Goal: Find contact information

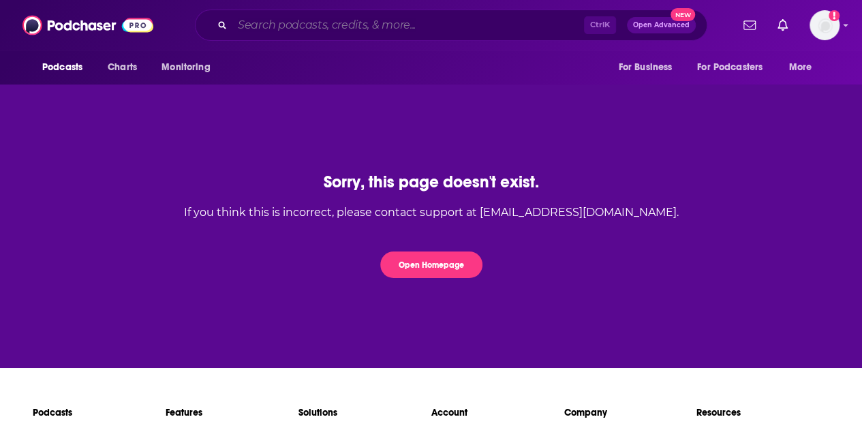
click at [331, 26] on input "Search podcasts, credits, & more..." at bounding box center [408, 25] width 352 height 22
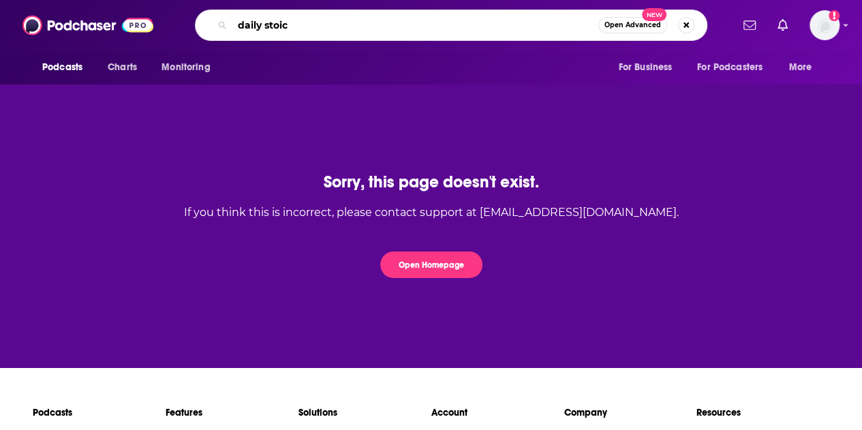
type input "daily stoic"
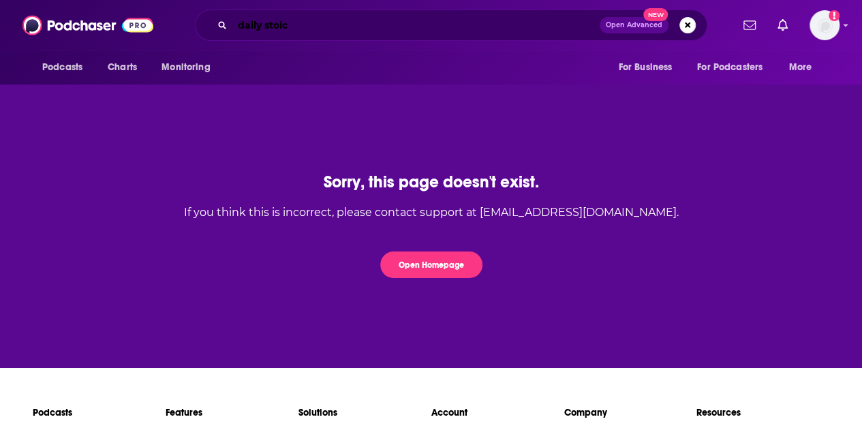
click at [521, 16] on input "daily stoic" at bounding box center [415, 25] width 367 height 22
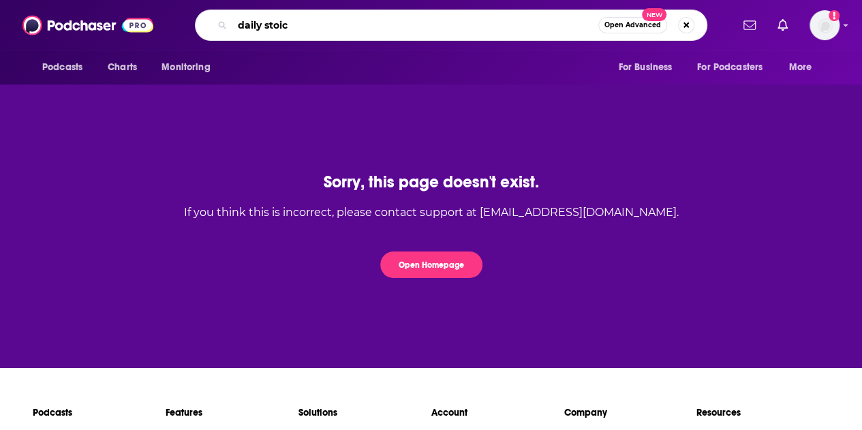
click at [436, 25] on input "daily stoic" at bounding box center [415, 25] width 366 height 22
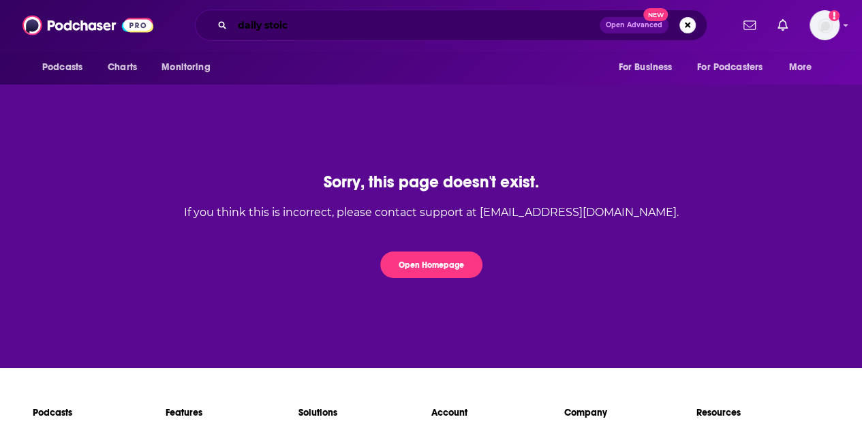
click at [436, 25] on input "daily stoic" at bounding box center [415, 25] width 367 height 22
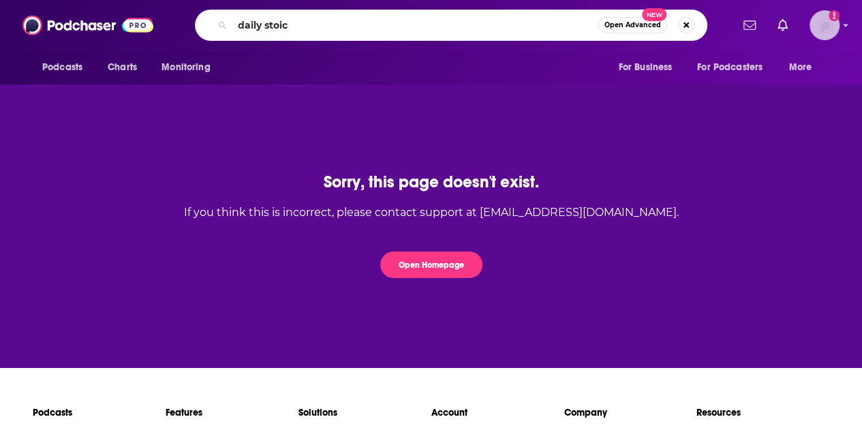
click at [837, 16] on img "Logged in as SarahCBreivogel" at bounding box center [825, 25] width 30 height 30
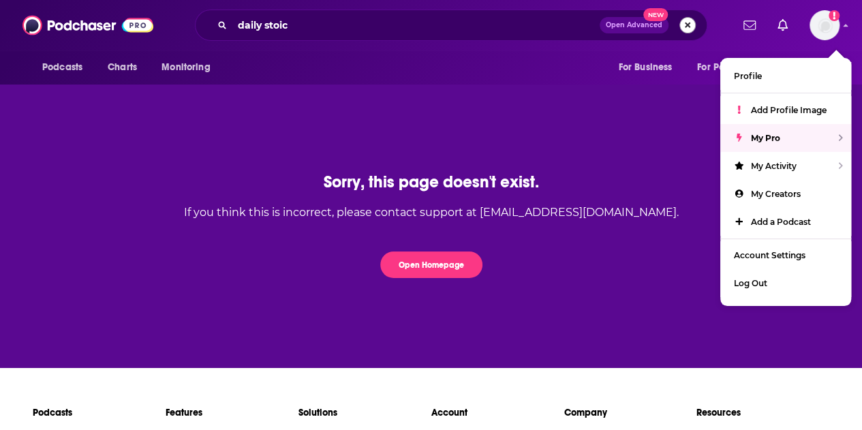
click at [689, 18] on div "daily stoic Open Advanced New" at bounding box center [451, 25] width 513 height 31
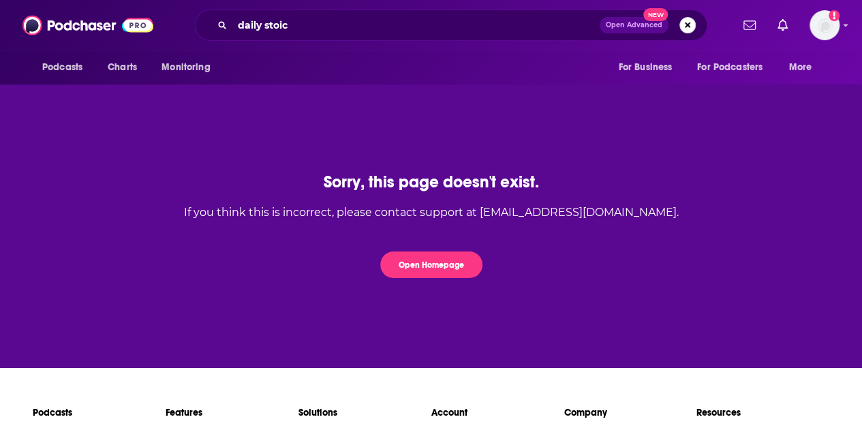
click at [689, 24] on button "Search podcasts, credits, & more..." at bounding box center [688, 25] width 16 height 16
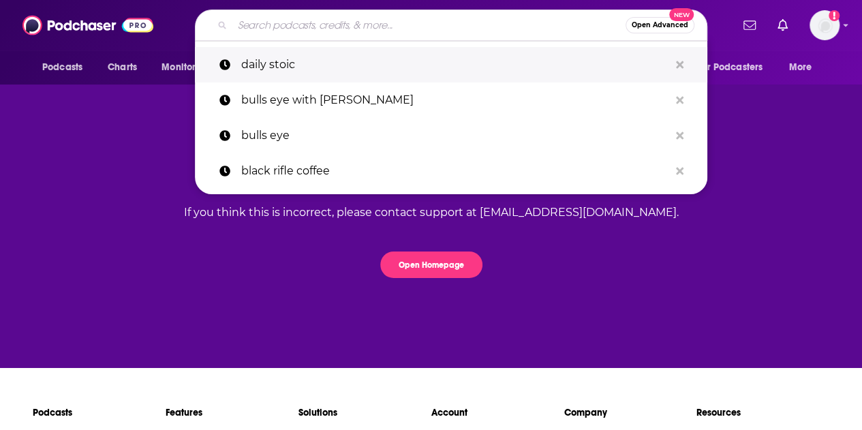
click at [286, 66] on p "daily stoic" at bounding box center [455, 64] width 428 height 35
type input "daily stoic"
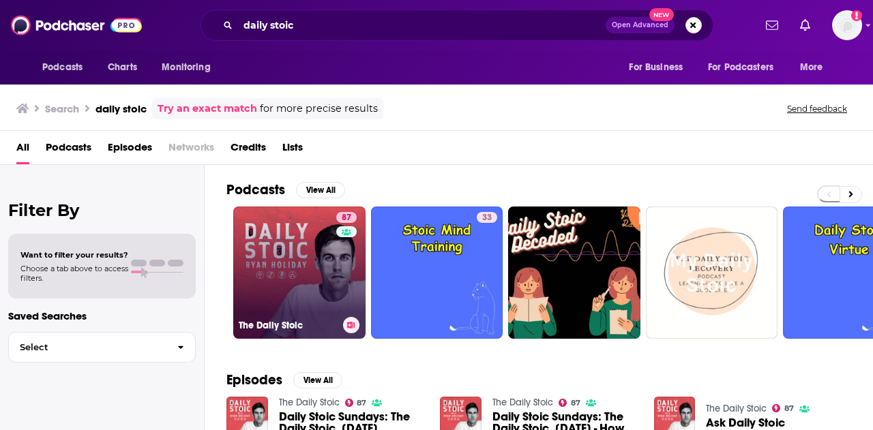
click at [307, 267] on link "87 The Daily Stoic" at bounding box center [299, 273] width 132 height 132
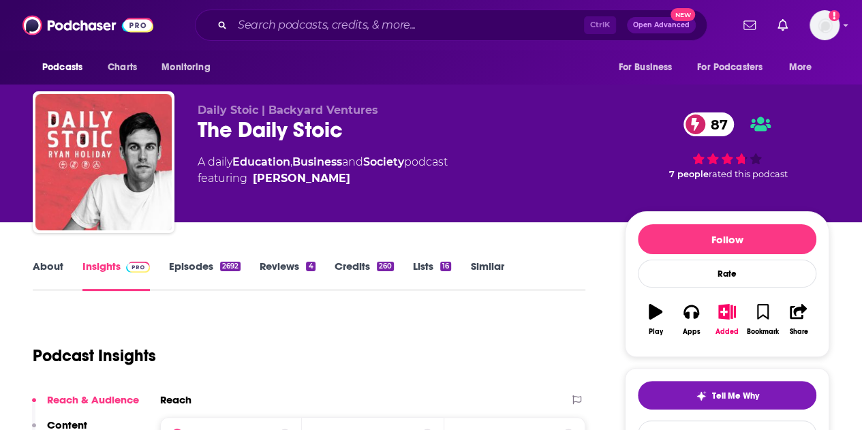
scroll to position [136, 0]
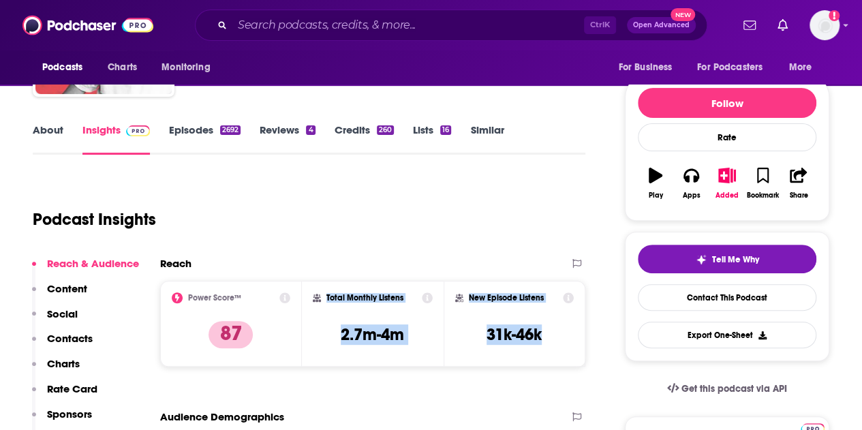
drag, startPoint x: 470, startPoint y: 326, endPoint x: 308, endPoint y: 298, distance: 164.0
click at [308, 298] on div "Power Score™ 87 Total Monthly Listens 2.7m-4m New Episode Listens 31k-46k" at bounding box center [372, 324] width 425 height 86
copy div "Total Monthly Listens 2.7m-4m New Episode Listens 31k-46k"
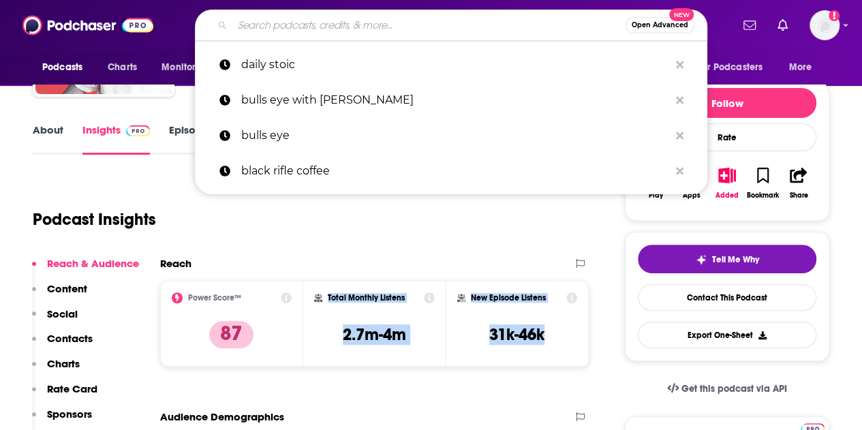
click at [258, 18] on input "Search podcasts, credits, & more..." at bounding box center [428, 25] width 393 height 22
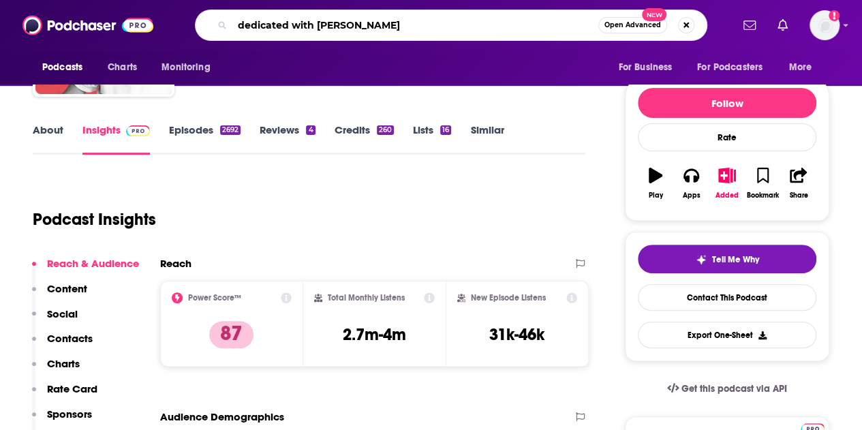
type input "dedicated with [PERSON_NAME]"
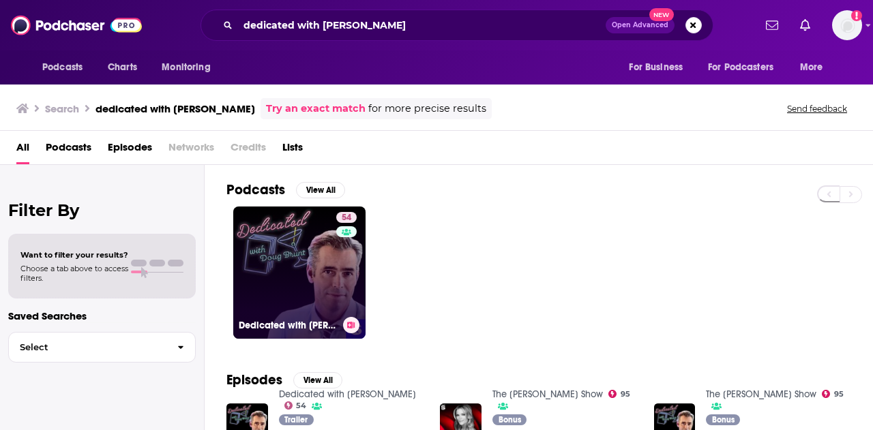
click at [305, 262] on link "54 Dedicated with [PERSON_NAME]" at bounding box center [299, 273] width 132 height 132
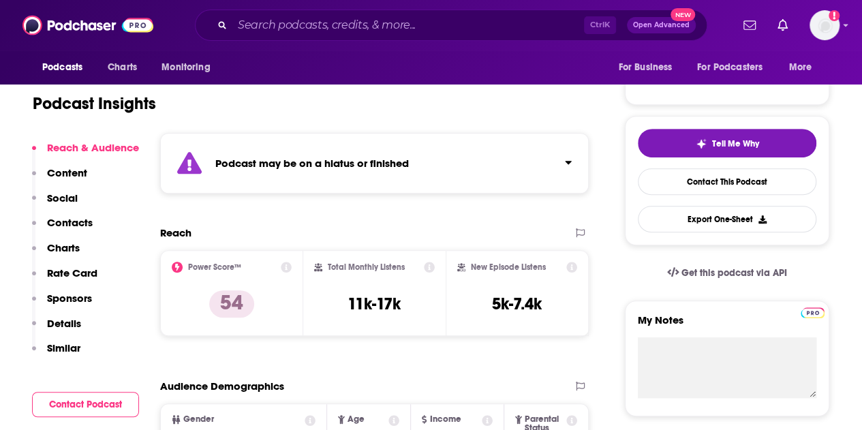
scroll to position [273, 0]
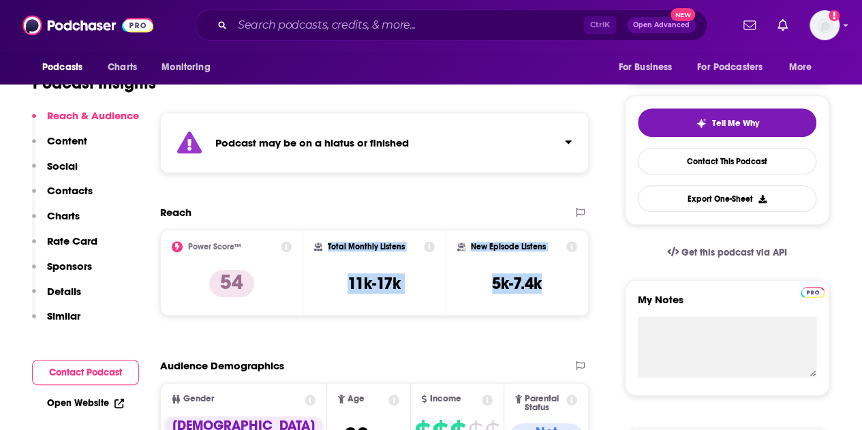
drag, startPoint x: 561, startPoint y: 286, endPoint x: 327, endPoint y: 248, distance: 236.8
click at [327, 248] on div "Power Score™ 54 Total Monthly Listens 11k-17k New Episode Listens 5k-7.4k" at bounding box center [374, 273] width 429 height 86
copy div "Total Monthly Listens 11k-17k New Episode Listens 5k-7.4k"
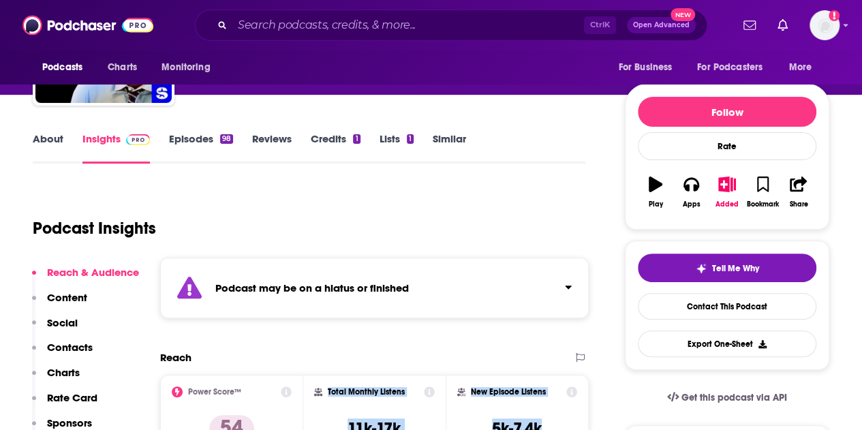
scroll to position [68, 0]
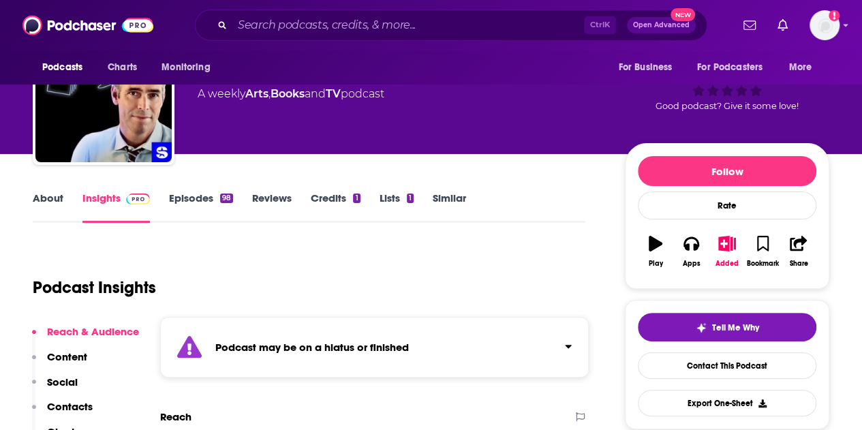
click at [197, 196] on link "Episodes 98" at bounding box center [201, 207] width 64 height 31
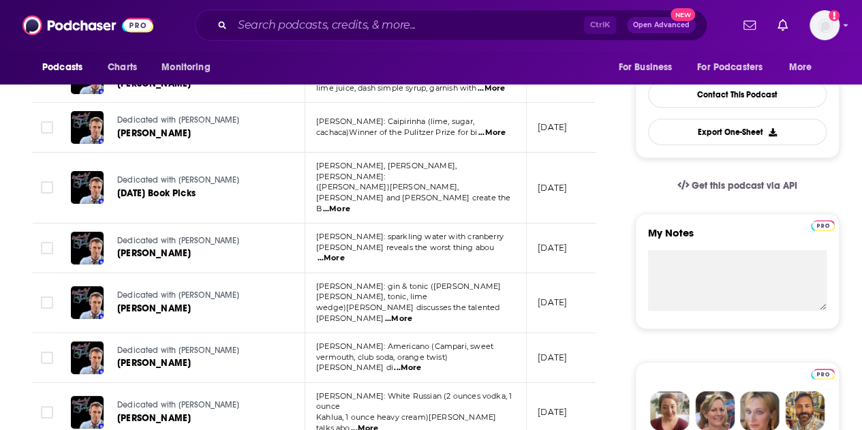
scroll to position [341, 0]
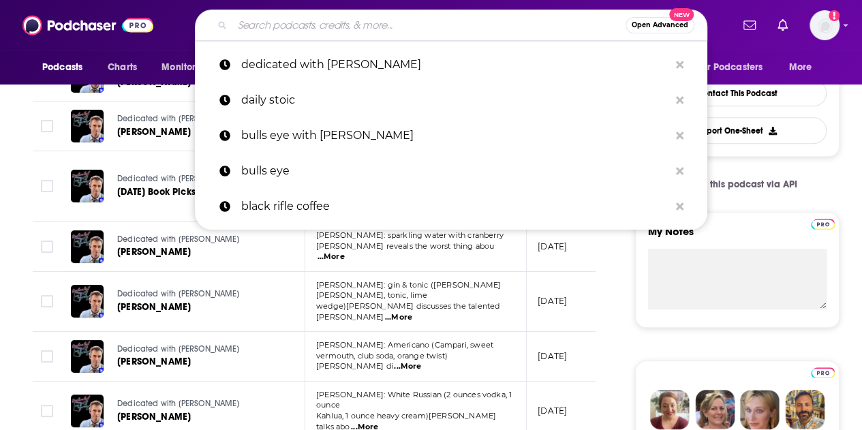
click at [342, 24] on input "Search podcasts, credits, & more..." at bounding box center [428, 25] width 393 height 22
paste input "[PERSON_NAME] Show"
type input "[PERSON_NAME] Show"
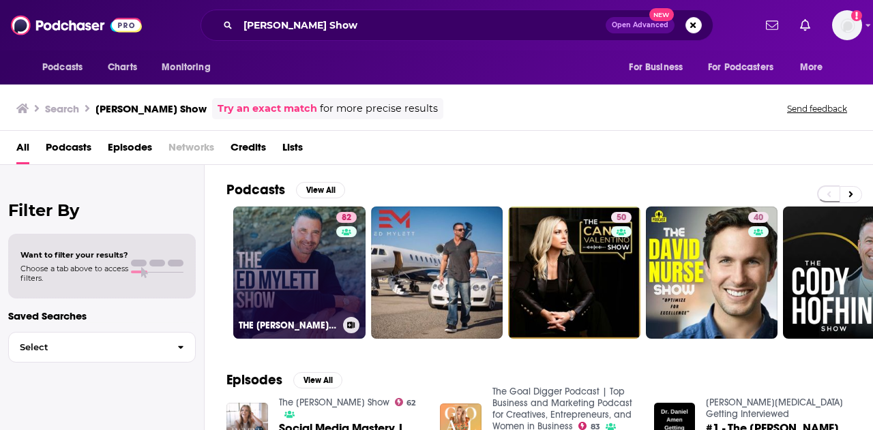
click at [316, 276] on link "82 THE [PERSON_NAME] SHOW" at bounding box center [299, 273] width 132 height 132
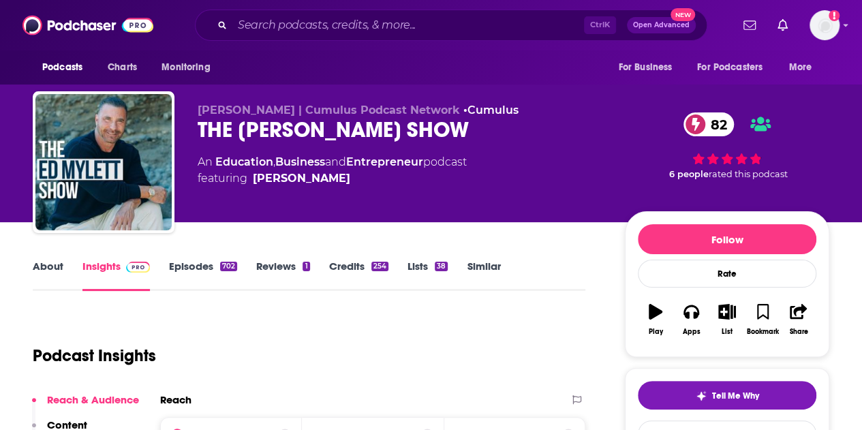
scroll to position [205, 0]
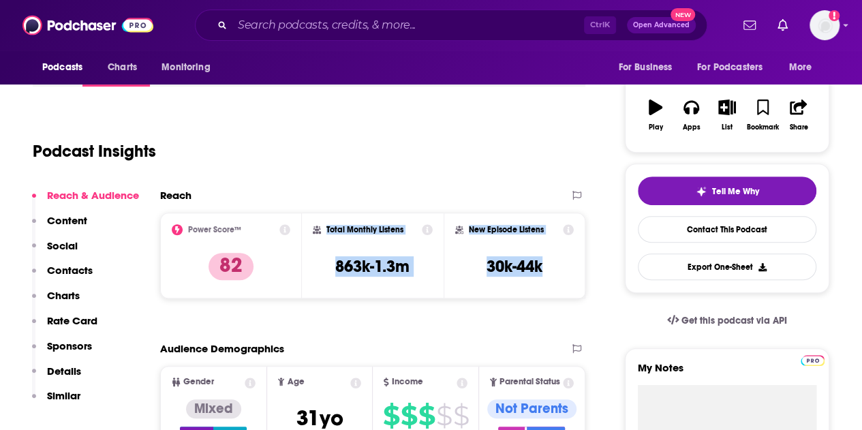
drag, startPoint x: 558, startPoint y: 271, endPoint x: 327, endPoint y: 232, distance: 234.5
click at [327, 232] on div "Power Score™ 82 Total Monthly Listens 863k-1.3m New Episode Listens 30k-44k" at bounding box center [372, 256] width 425 height 86
copy div "Total Monthly Listens 863k-1.3m New Episode Listens 30k-44k"
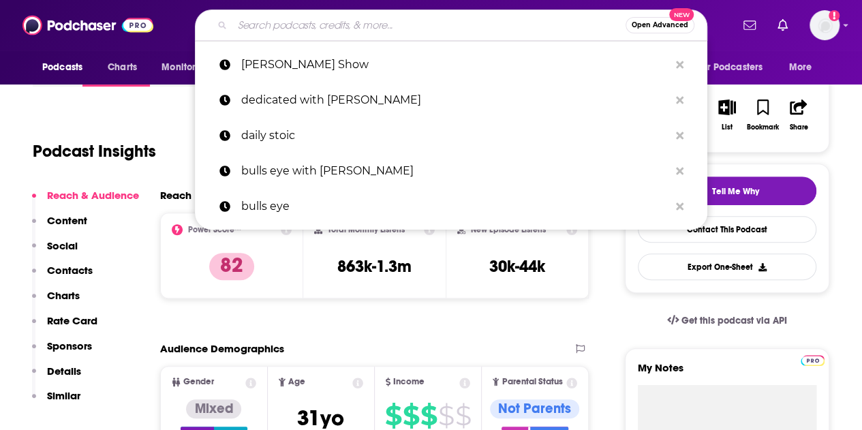
click at [244, 24] on input "Search podcasts, credits, & more..." at bounding box center [428, 25] width 393 height 22
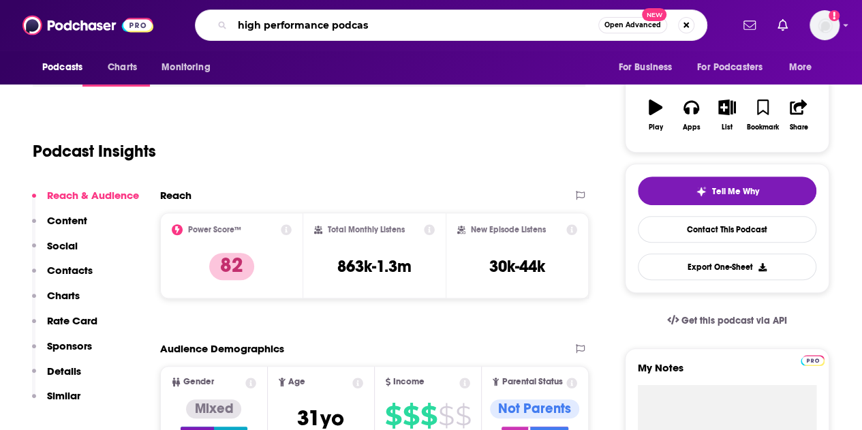
type input "high performance podcast"
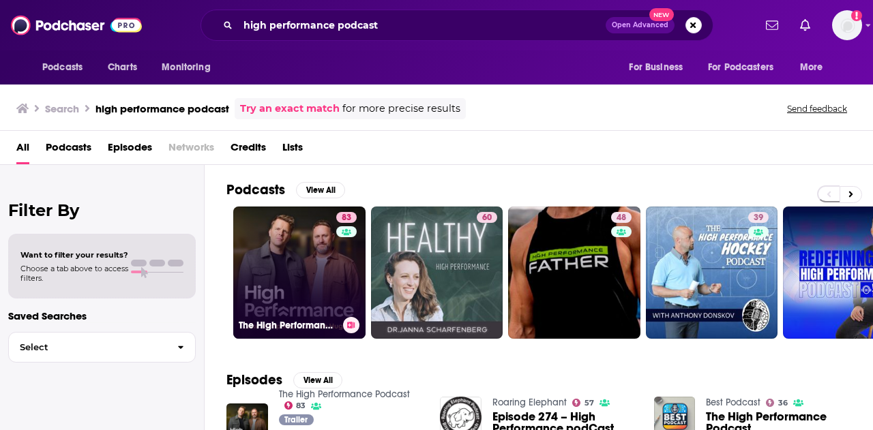
click at [281, 267] on link "83 The High Performance Podcast" at bounding box center [299, 273] width 132 height 132
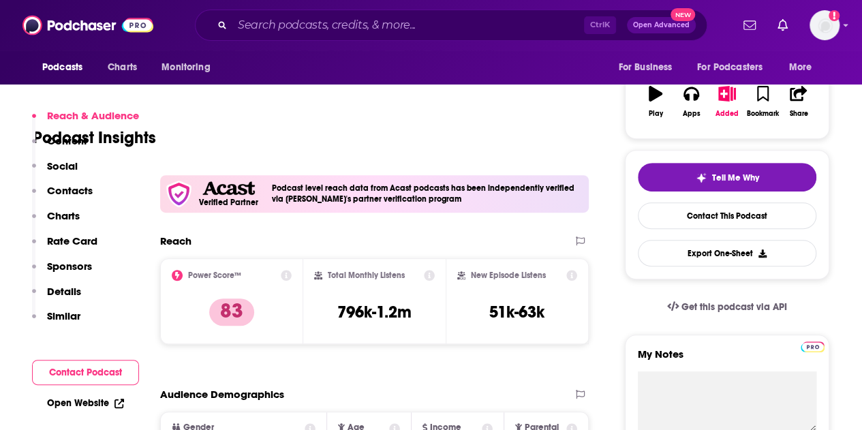
scroll to position [273, 0]
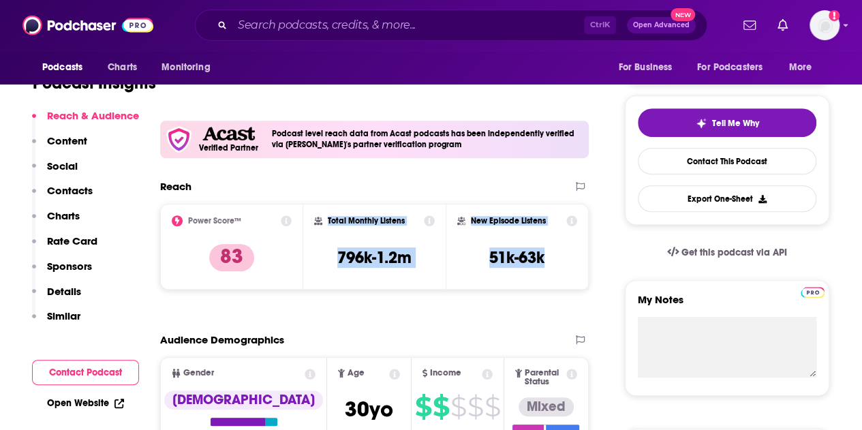
drag, startPoint x: 380, startPoint y: 234, endPoint x: 327, endPoint y: 226, distance: 54.5
click at [327, 226] on div "Power Score™ 83 Total Monthly Listens 796k-1.2m New Episode Listens 51k-63k" at bounding box center [374, 247] width 429 height 86
copy div "Total Monthly Listens 796k-1.2m New Episode Listens 51k-63k"
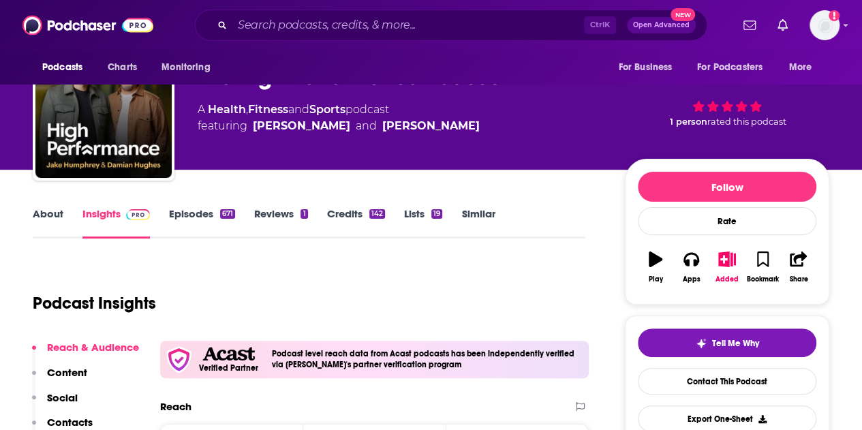
scroll to position [0, 0]
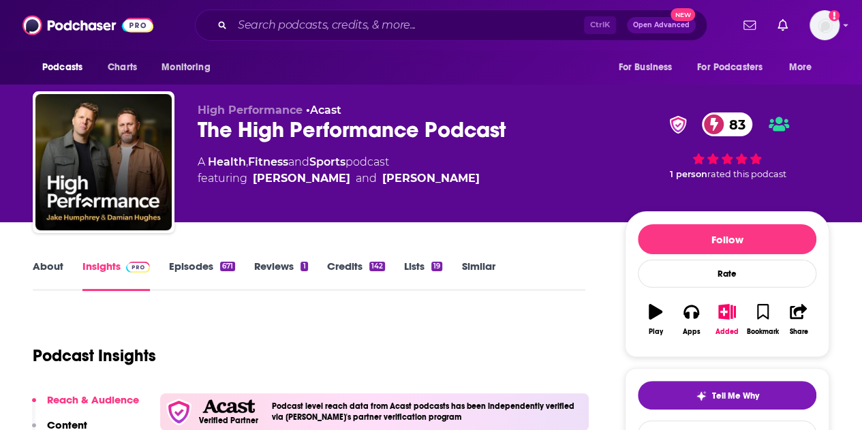
click at [57, 264] on link "About" at bounding box center [48, 275] width 31 height 31
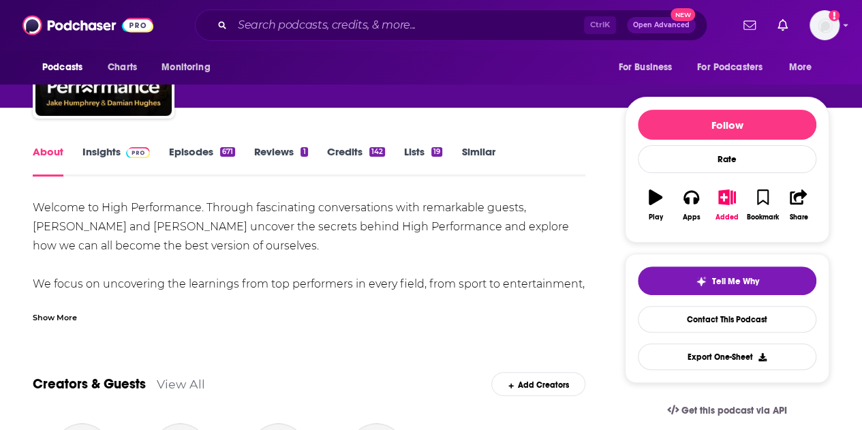
scroll to position [136, 0]
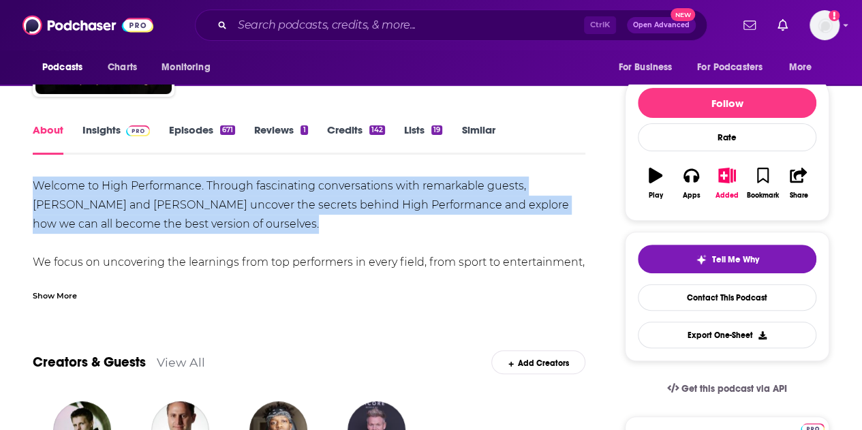
drag, startPoint x: 34, startPoint y: 182, endPoint x: 303, endPoint y: 233, distance: 273.4
click at [303, 233] on div "Welcome to High Performance. Through fascinating conversations with remarkable …" at bounding box center [309, 387] width 553 height 420
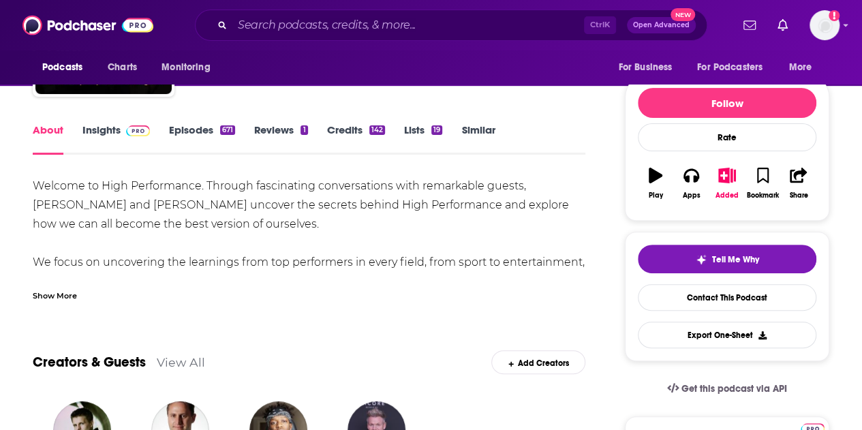
click at [67, 293] on div "Show More" at bounding box center [55, 294] width 44 height 13
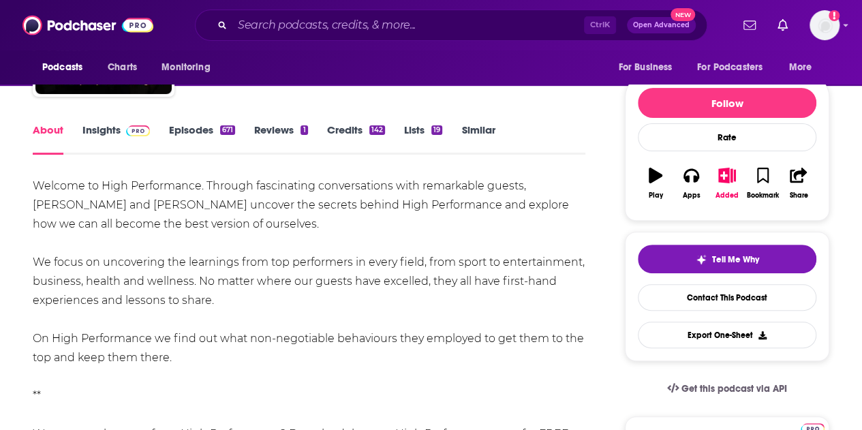
drag, startPoint x: 30, startPoint y: 183, endPoint x: 200, endPoint y: 363, distance: 247.4
copy div "Welcome to High Performance. Through fascinating conversations with remarkable …"
click at [110, 132] on link "Insights" at bounding box center [115, 138] width 67 height 31
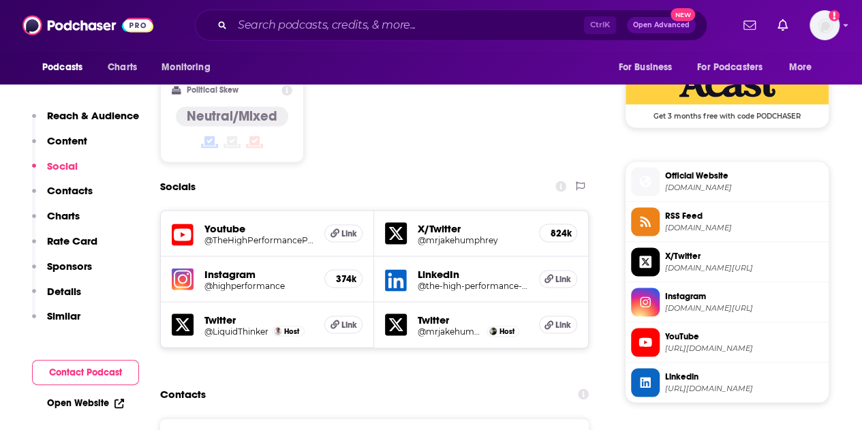
scroll to position [1295, 0]
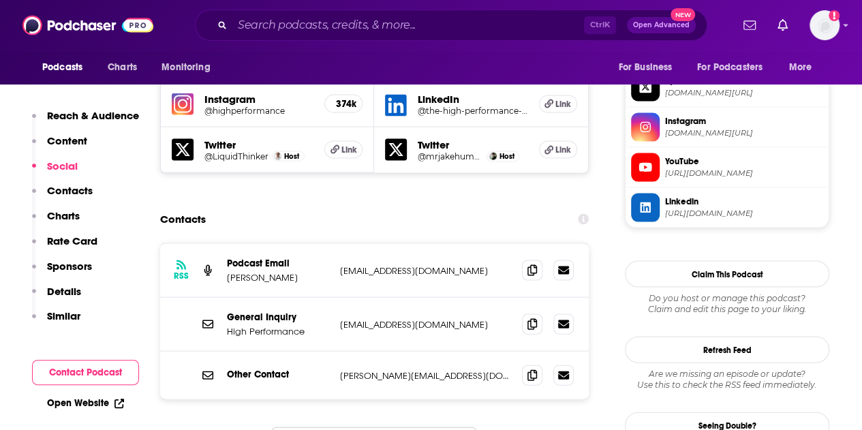
drag, startPoint x: 496, startPoint y: 220, endPoint x: 339, endPoint y: 220, distance: 156.1
click at [340, 265] on p "[EMAIL_ADDRESS][DOMAIN_NAME]" at bounding box center [425, 271] width 171 height 12
copy p "[EMAIL_ADDRESS][DOMAIN_NAME]"
click at [290, 35] on input "Search podcasts, credits, & more..." at bounding box center [408, 25] width 352 height 22
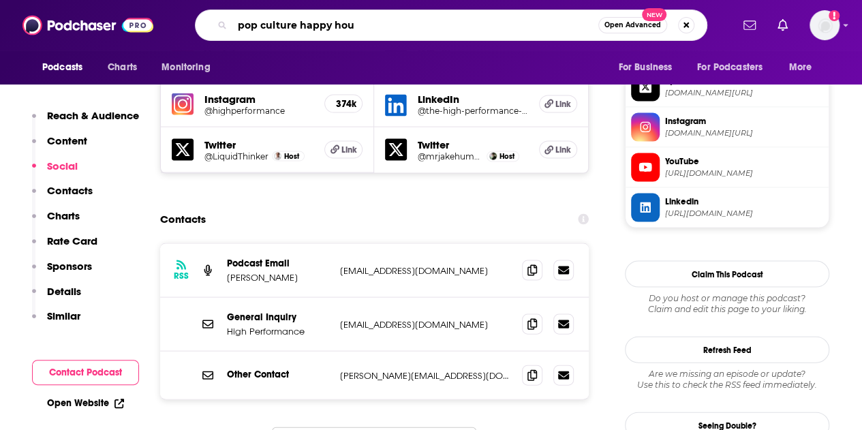
type input "pop culture happy hour"
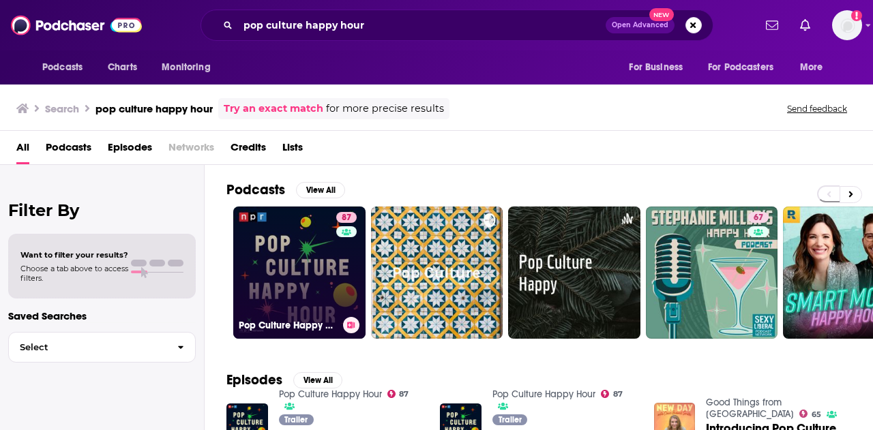
click at [288, 255] on link "87 Pop Culture Happy Hour" at bounding box center [299, 273] width 132 height 132
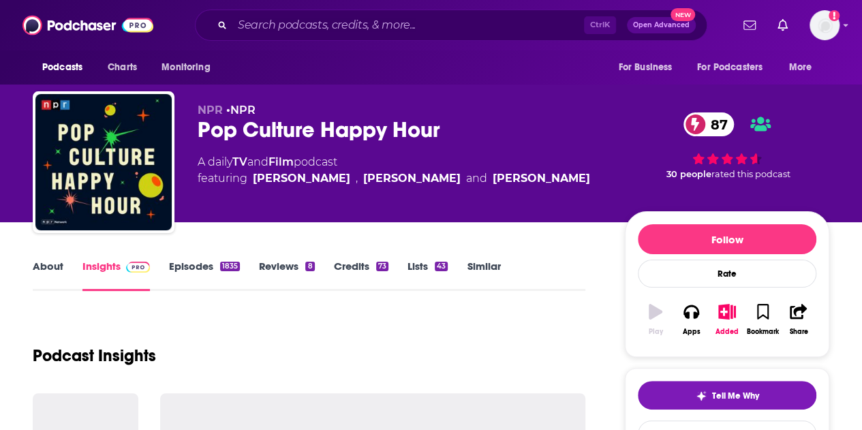
click at [49, 270] on link "About" at bounding box center [48, 275] width 31 height 31
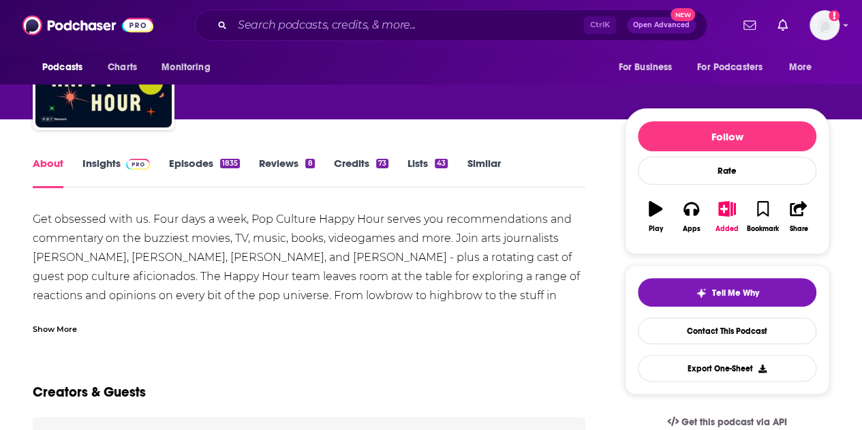
scroll to position [136, 0]
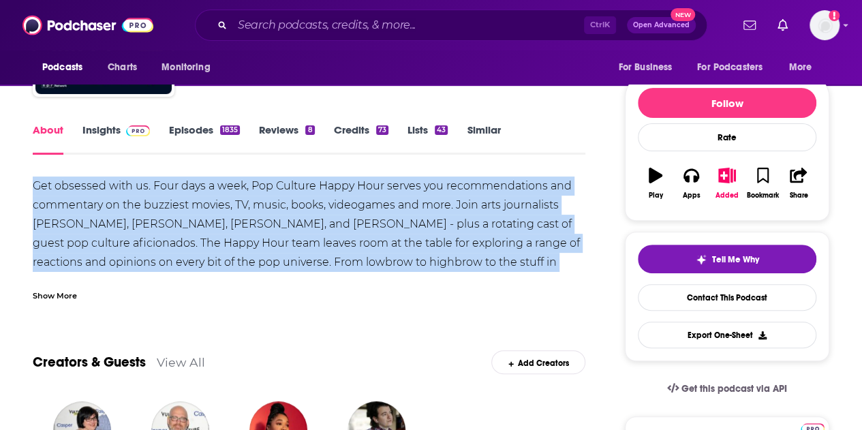
drag, startPoint x: 33, startPoint y: 185, endPoint x: 514, endPoint y: 277, distance: 489.2
click at [554, 265] on div "Get obsessed with us. Four days a week, Pop Culture Happy Hour serves you recom…" at bounding box center [309, 263] width 553 height 172
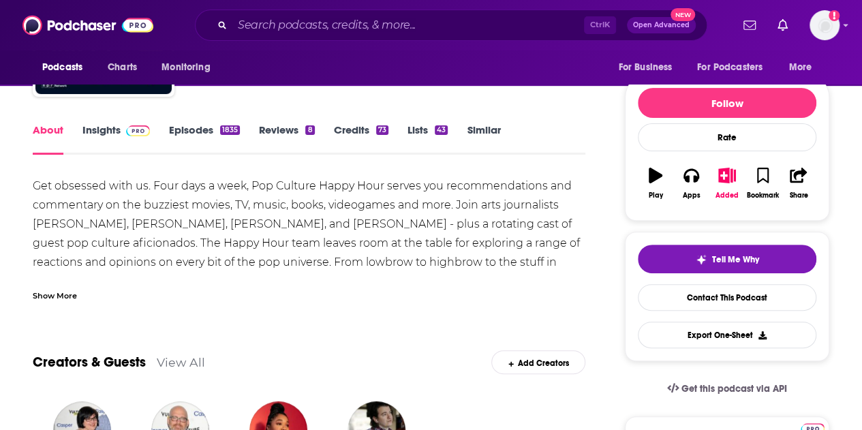
click at [48, 294] on div "Show More" at bounding box center [55, 294] width 44 height 13
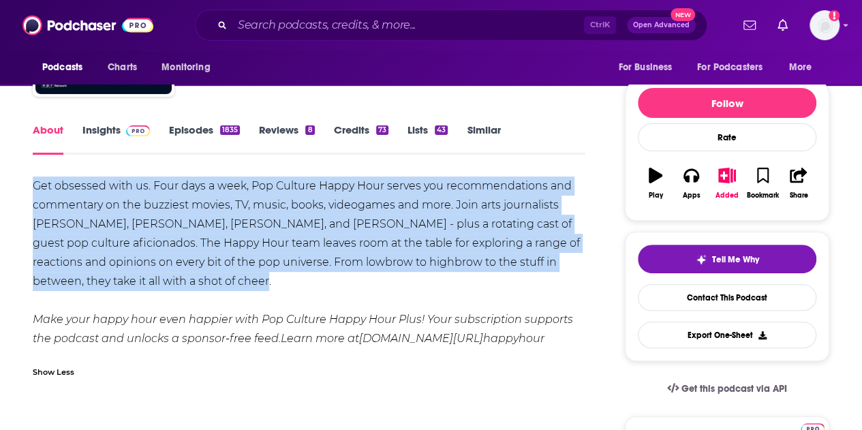
drag, startPoint x: 205, startPoint y: 280, endPoint x: 34, endPoint y: 185, distance: 195.0
click at [34, 185] on div "Get obsessed with us. Four days a week, Pop Culture Happy Hour serves you recom…" at bounding box center [309, 263] width 553 height 172
copy div "Get obsessed with us. Four days a week, Pop Culture Happy Hour serves you recom…"
click at [100, 132] on link "Insights" at bounding box center [115, 138] width 67 height 31
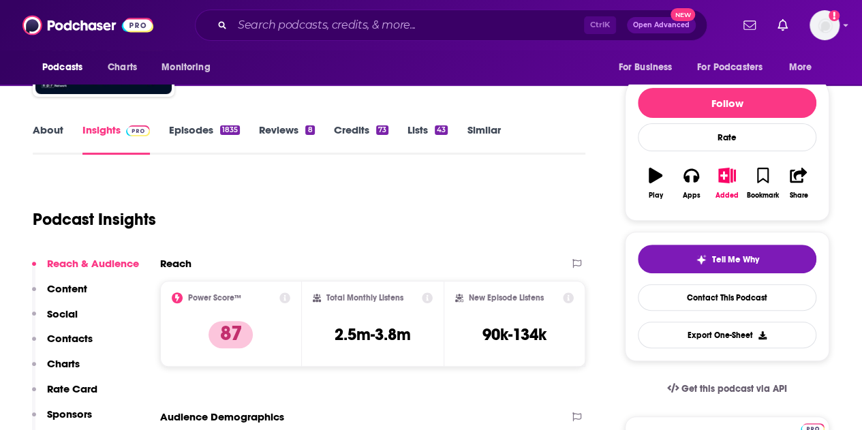
scroll to position [205, 0]
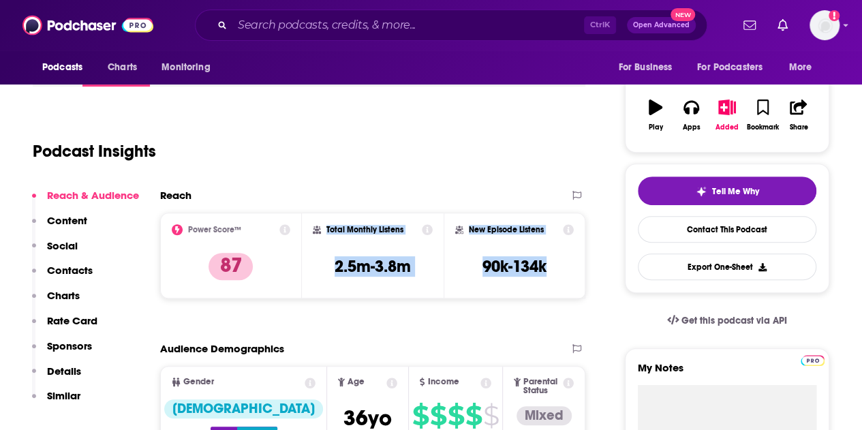
drag, startPoint x: 558, startPoint y: 273, endPoint x: 322, endPoint y: 229, distance: 240.0
click at [322, 229] on div "Power Score™ 87 Total Monthly Listens 2.5m-3.8m New Episode Listens 90k-134k" at bounding box center [372, 256] width 425 height 86
copy div "Total Monthly Listens 2.5m-3.8m New Episode Listens 90k-134k"
click at [70, 267] on p "Contacts" at bounding box center [70, 270] width 46 height 13
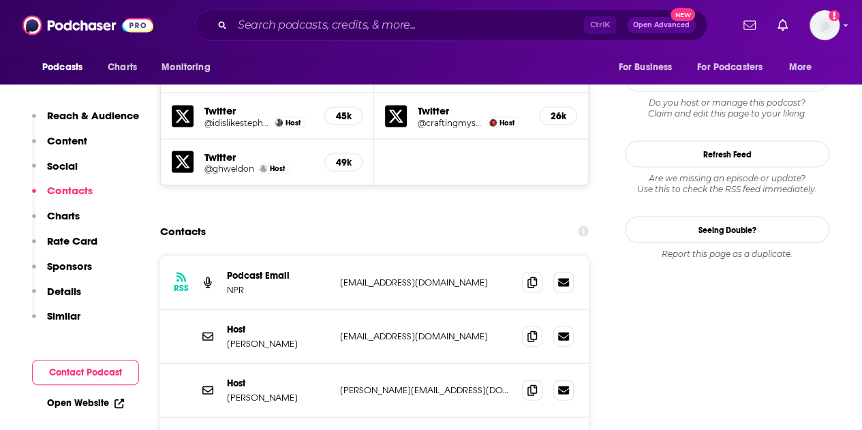
scroll to position [1303, 0]
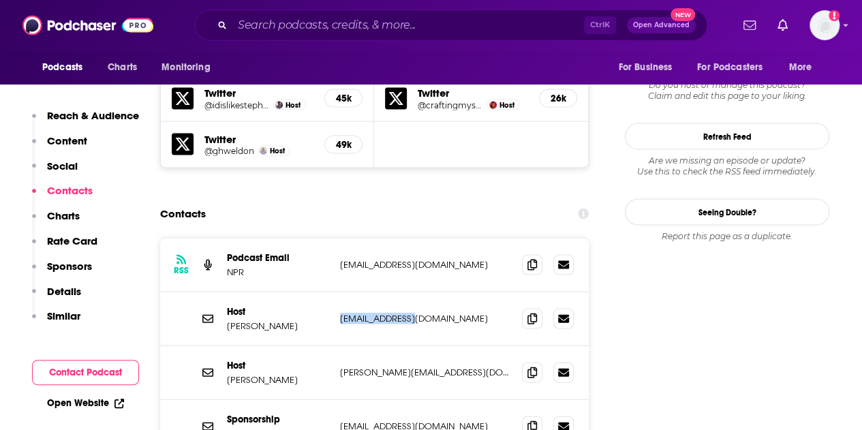
drag, startPoint x: 417, startPoint y: 237, endPoint x: 339, endPoint y: 238, distance: 78.4
click at [339, 292] on div "Host [PERSON_NAME] [EMAIL_ADDRESS][DOMAIN_NAME] [EMAIL_ADDRESS][DOMAIN_NAME]" at bounding box center [374, 319] width 429 height 54
copy p "[EMAIL_ADDRESS][DOMAIN_NAME]"
click at [294, 14] on input "Search podcasts, credits, & more..." at bounding box center [408, 25] width 352 height 22
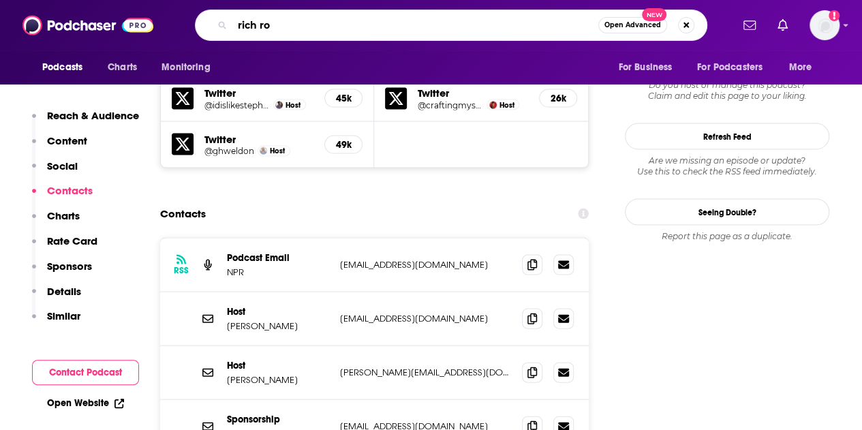
type input "rich rol"
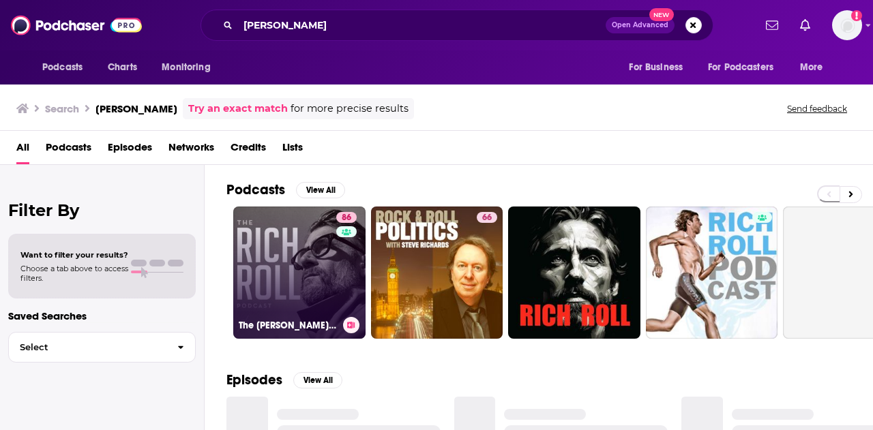
click at [323, 252] on link "86 The [PERSON_NAME] Podcast" at bounding box center [299, 273] width 132 height 132
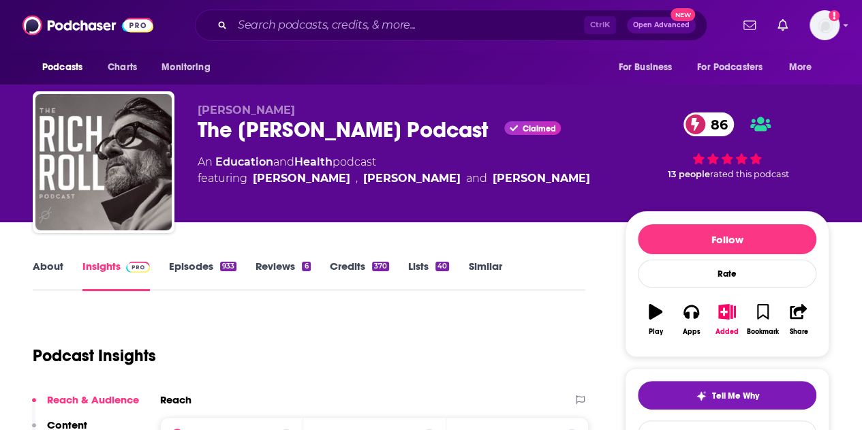
click at [45, 265] on link "About" at bounding box center [48, 275] width 31 height 31
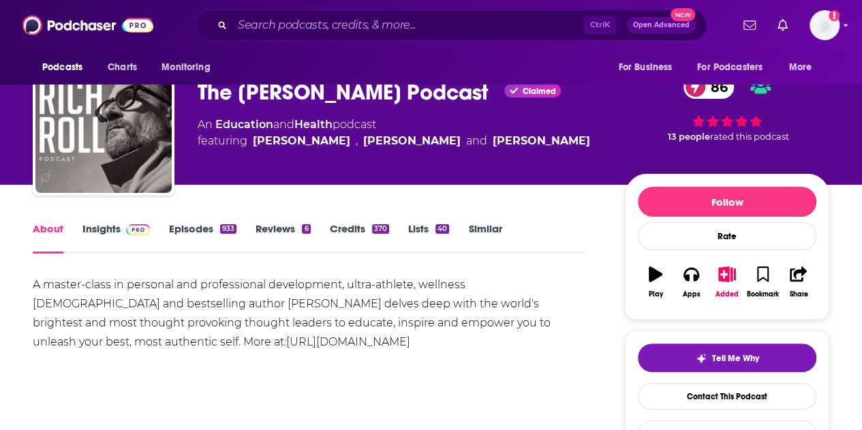
scroll to position [68, 0]
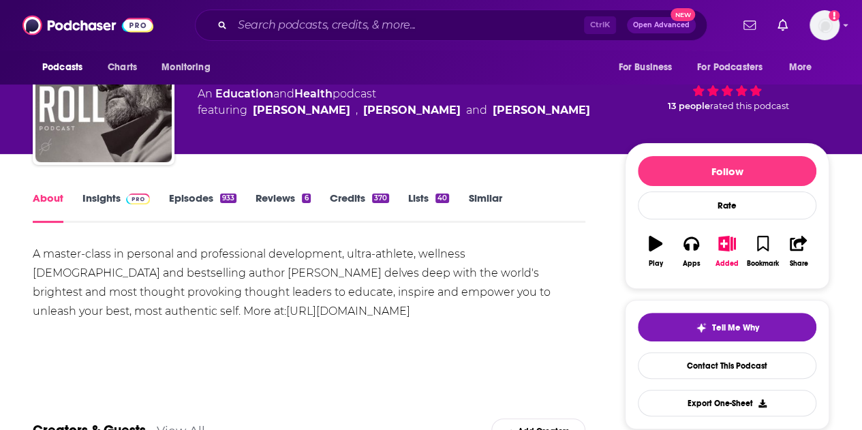
click at [566, 294] on div "A master-class in personal and professional development, ultra-athlete, wellnes…" at bounding box center [309, 283] width 553 height 76
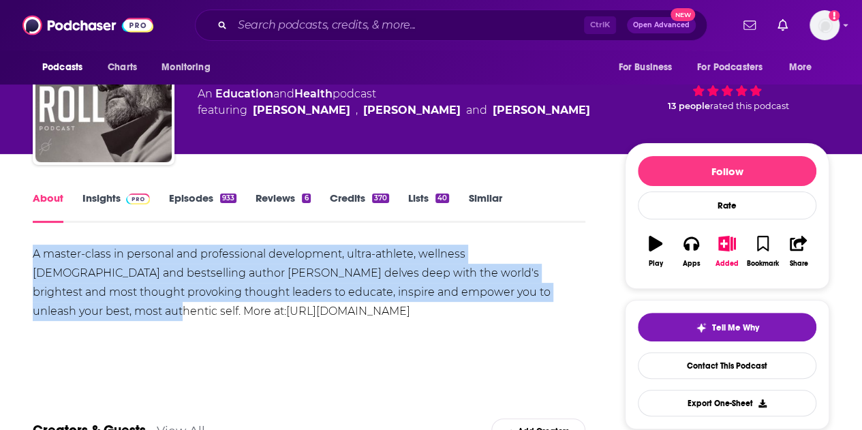
drag, startPoint x: 545, startPoint y: 291, endPoint x: 0, endPoint y: 240, distance: 547.7
copy div "A master-class in personal and professional development, ultra-athlete, wellnes…"
click at [200, 200] on link "Episodes 933" at bounding box center [202, 207] width 67 height 31
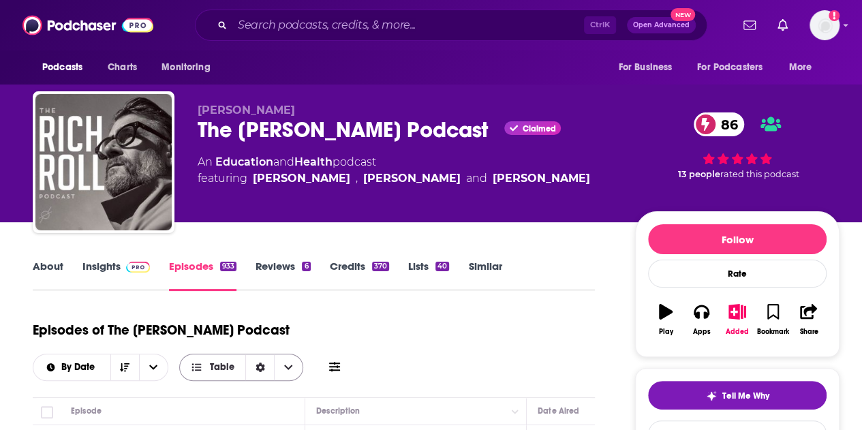
scroll to position [136, 0]
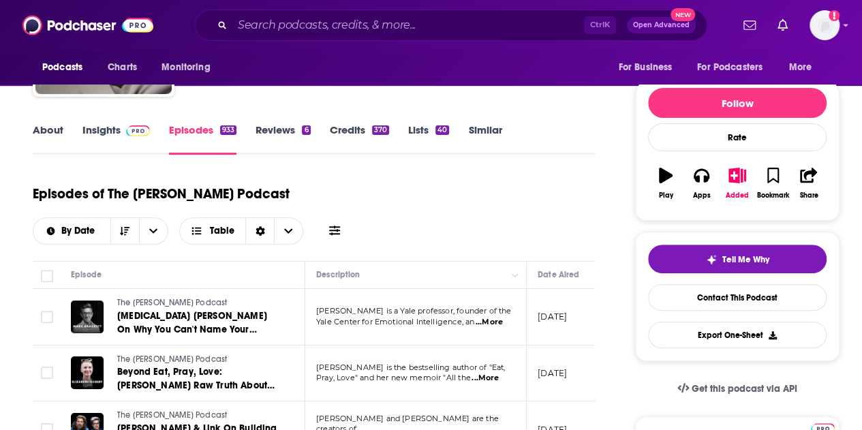
click at [485, 373] on span "...More" at bounding box center [485, 378] width 27 height 11
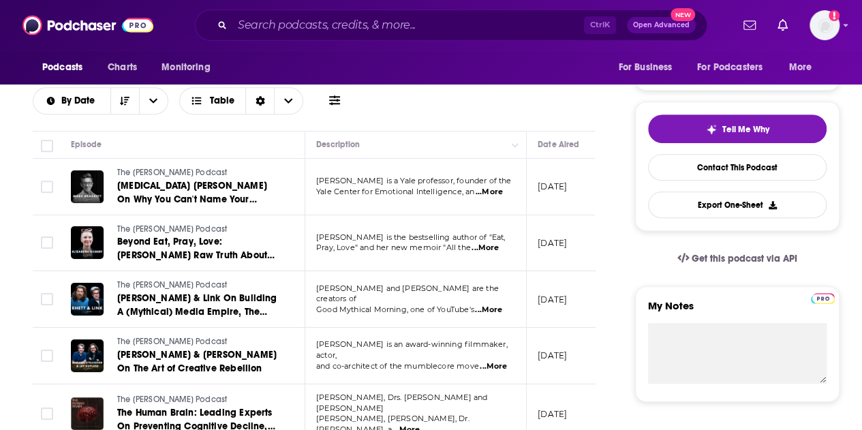
scroll to position [273, 0]
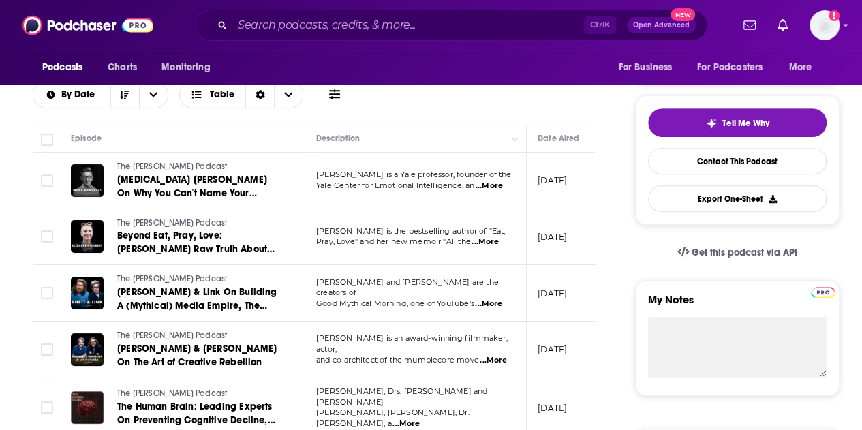
click at [491, 299] on span "...More" at bounding box center [488, 304] width 27 height 11
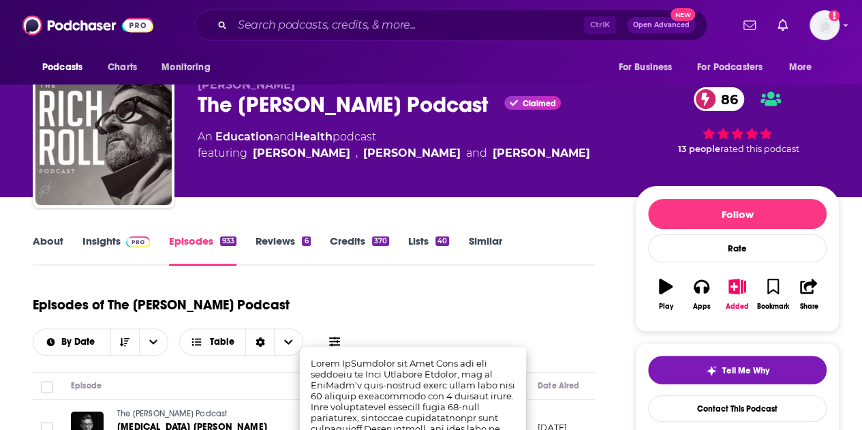
scroll to position [0, 0]
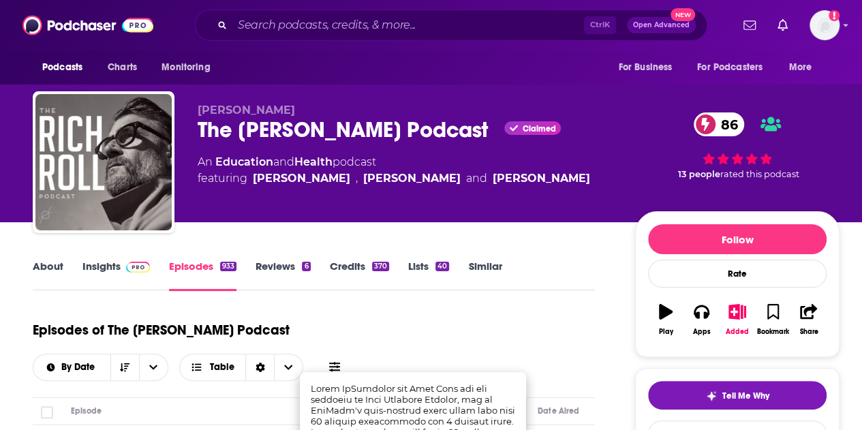
click at [38, 268] on link "About" at bounding box center [48, 275] width 31 height 31
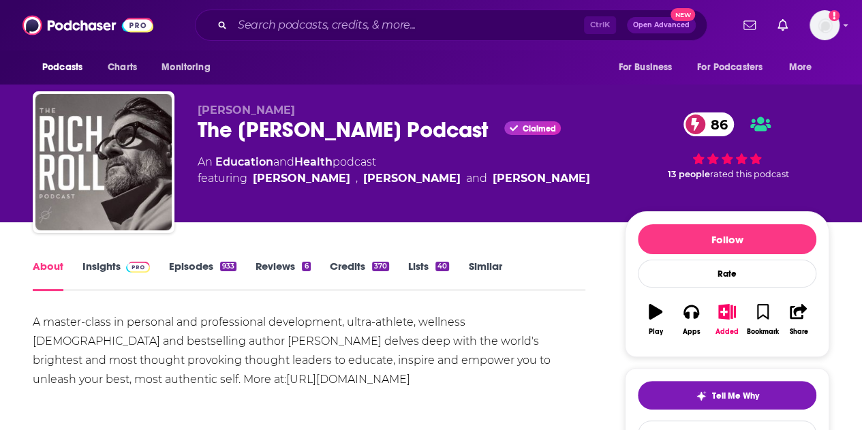
drag, startPoint x: 156, startPoint y: 380, endPoint x: 11, endPoint y: 336, distance: 151.6
drag, startPoint x: 445, startPoint y: 387, endPoint x: 530, endPoint y: 365, distance: 88.0
click at [446, 387] on div "A master-class in personal and professional development, ultra-athlete, wellnes…" at bounding box center [309, 351] width 553 height 76
click at [106, 346] on div "A master-class in personal and professional development, ultra-athlete, wellnes…" at bounding box center [309, 351] width 553 height 76
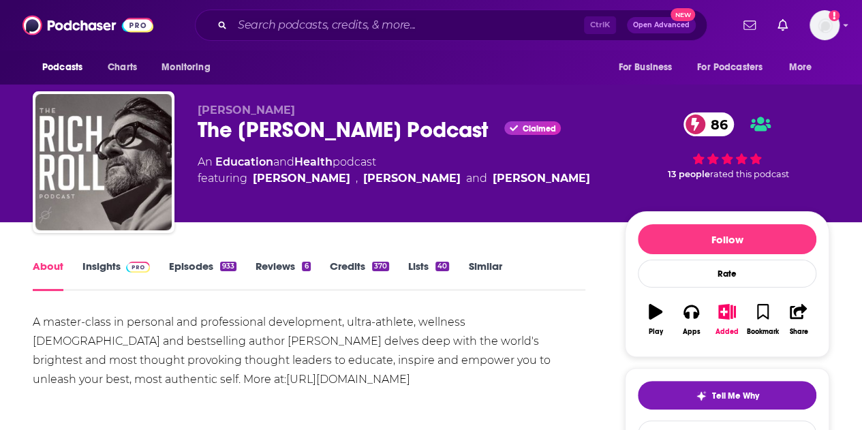
drag, startPoint x: 31, startPoint y: 318, endPoint x: 161, endPoint y: 380, distance: 144.5
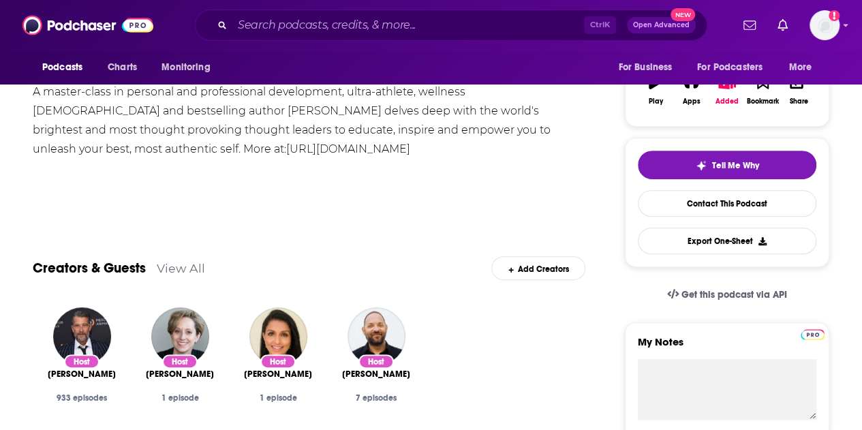
scroll to position [136, 0]
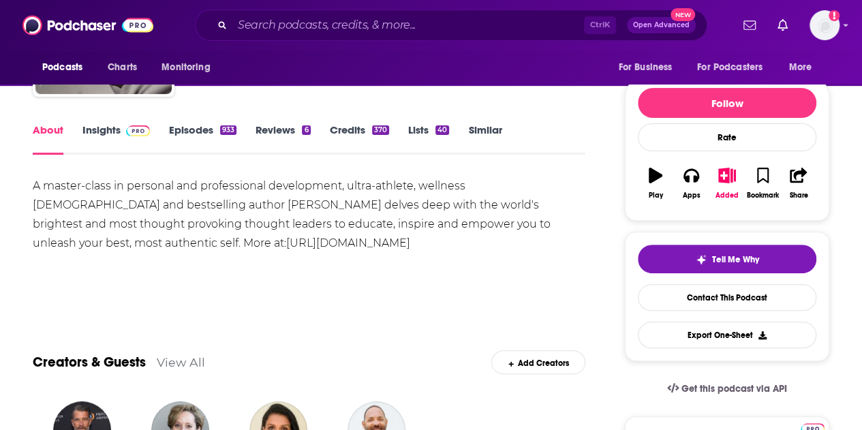
click at [196, 137] on link "Episodes 933" at bounding box center [202, 138] width 67 height 31
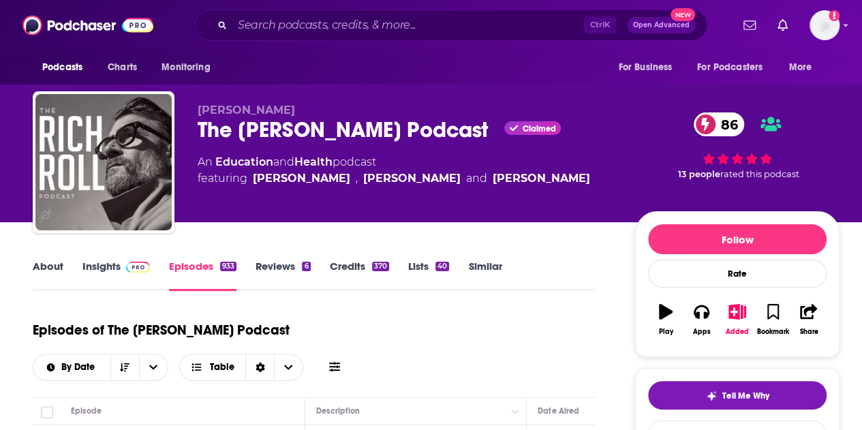
click at [117, 268] on link "Insights" at bounding box center [115, 275] width 67 height 31
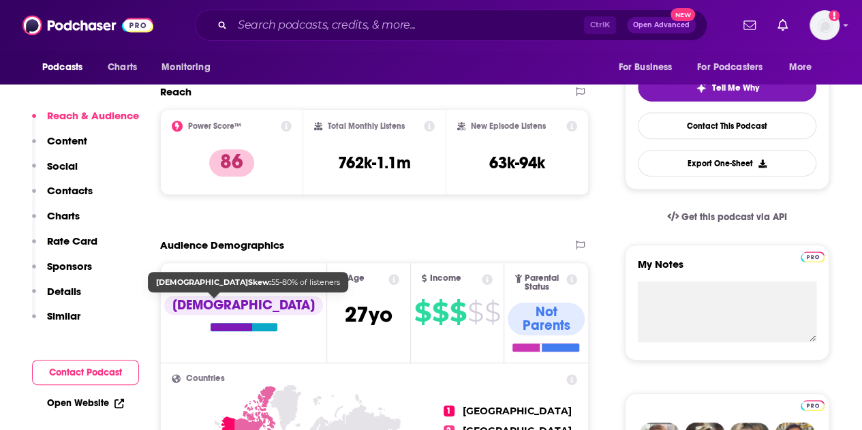
scroll to position [341, 0]
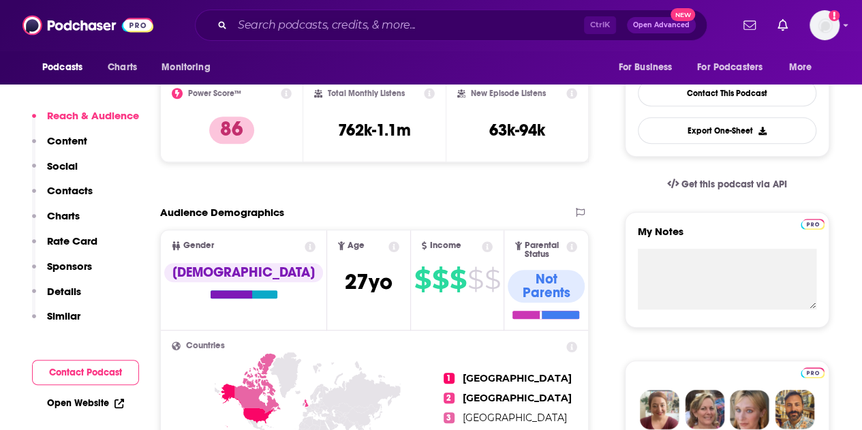
click at [70, 187] on p "Contacts" at bounding box center [70, 190] width 46 height 13
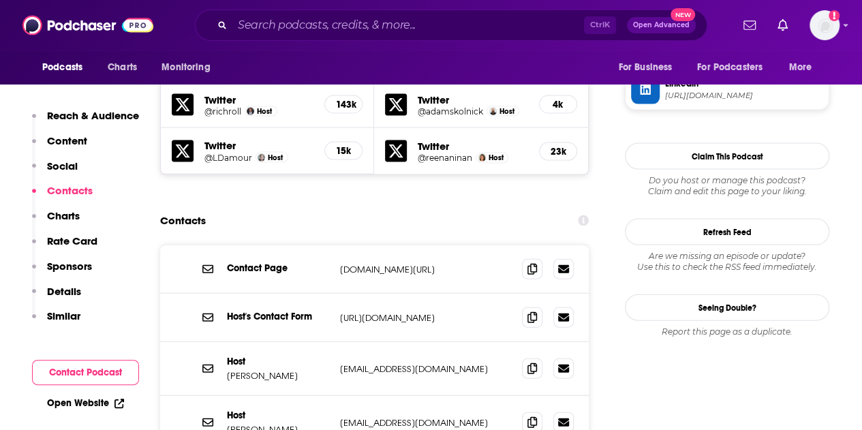
scroll to position [1500, 0]
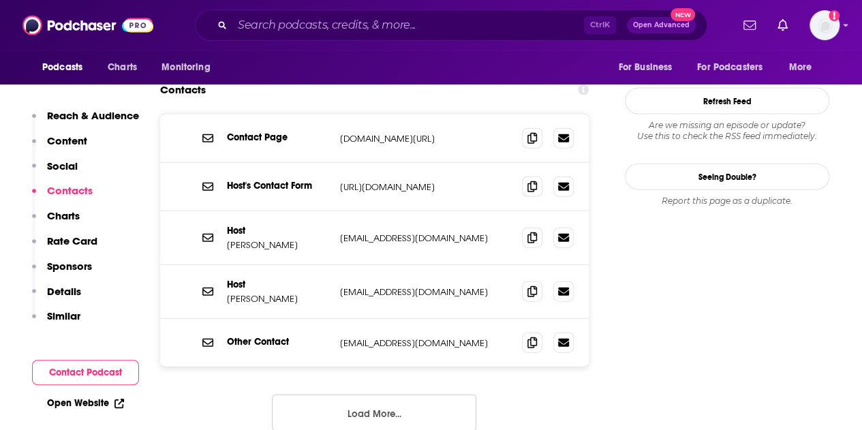
click at [368, 395] on button "Load More..." at bounding box center [374, 413] width 205 height 37
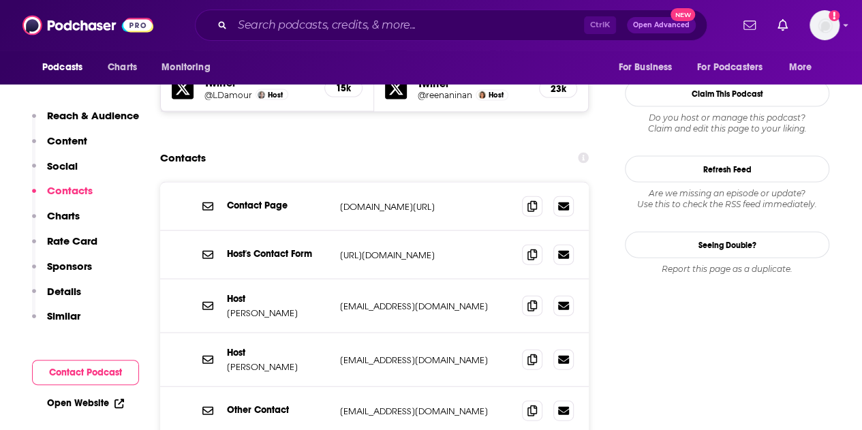
scroll to position [1363, 0]
